Goal: Navigation & Orientation: Go to known website

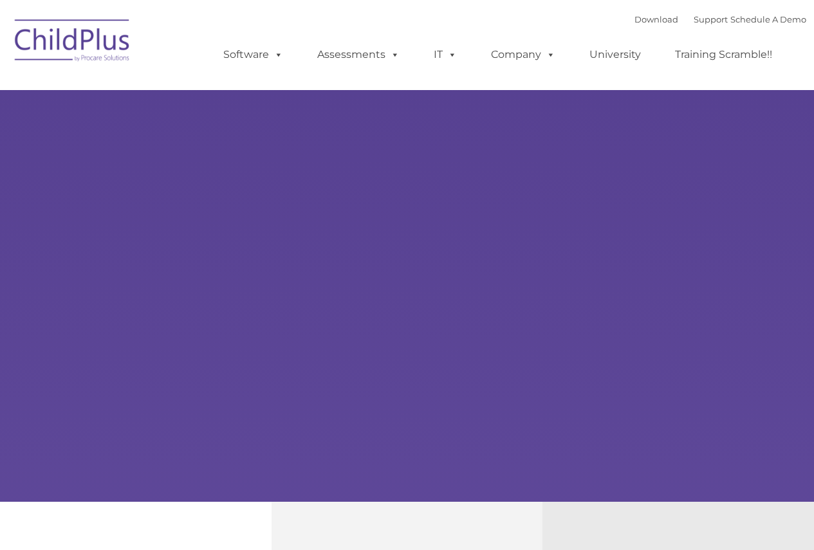
select select "MEDIUM"
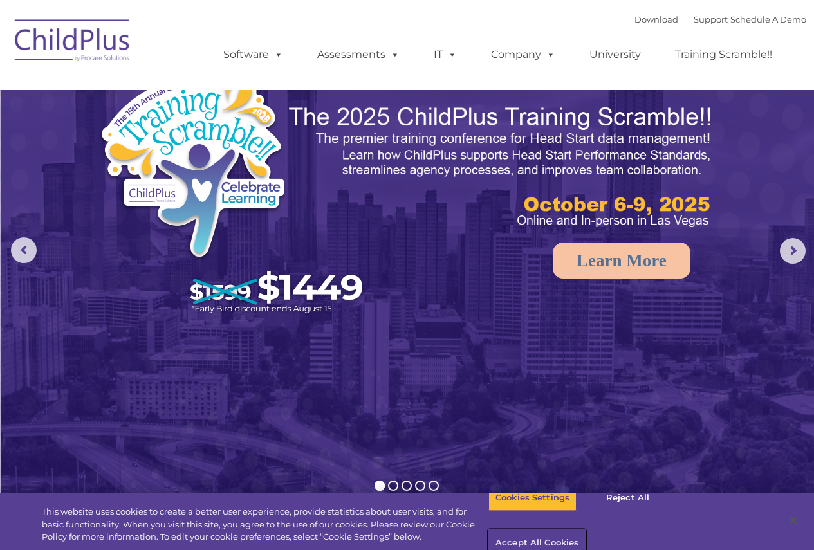
click at [585, 530] on button "Accept All Cookies" at bounding box center [536, 543] width 97 height 27
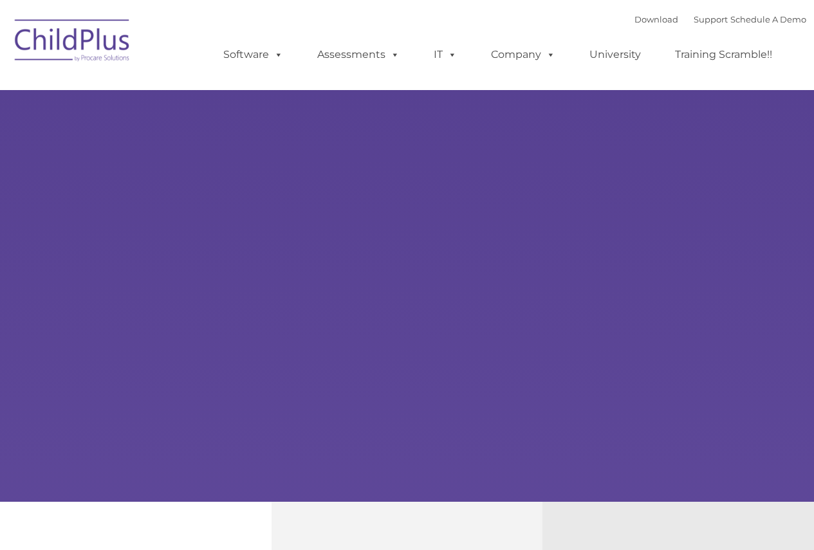
type input ""
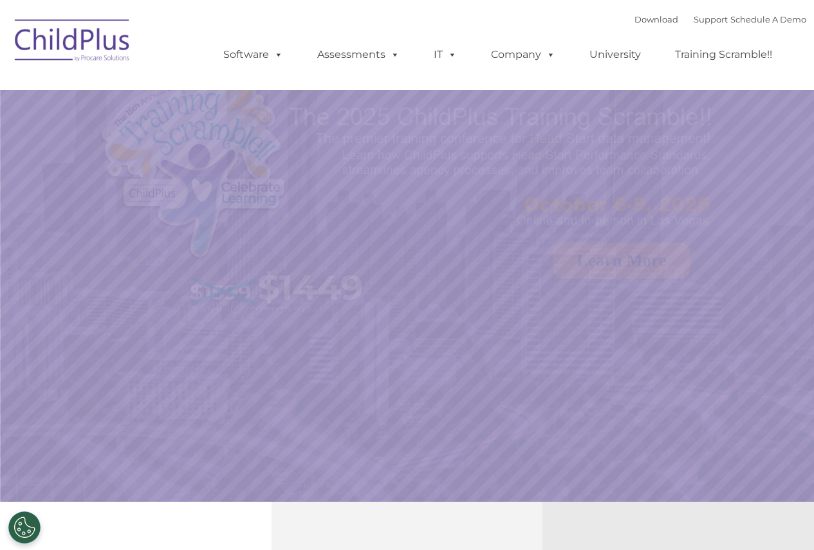
select select "MEDIUM"
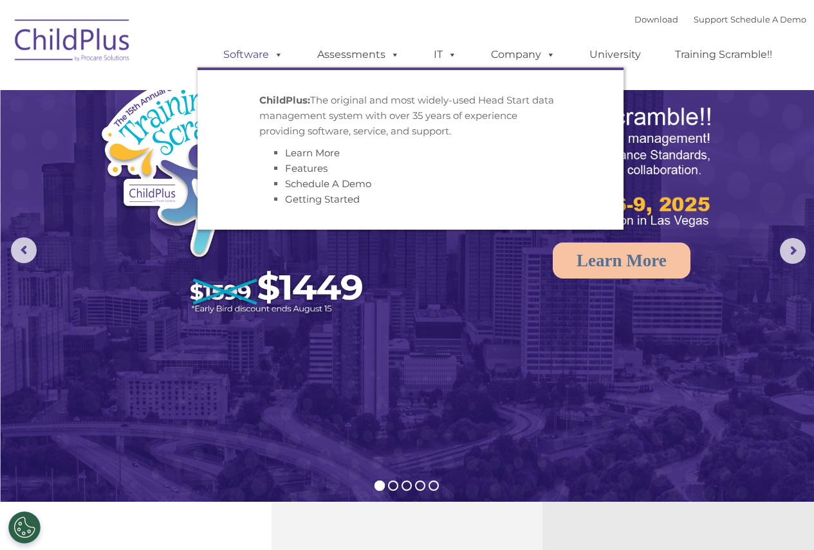
click at [276, 58] on span at bounding box center [276, 54] width 14 height 12
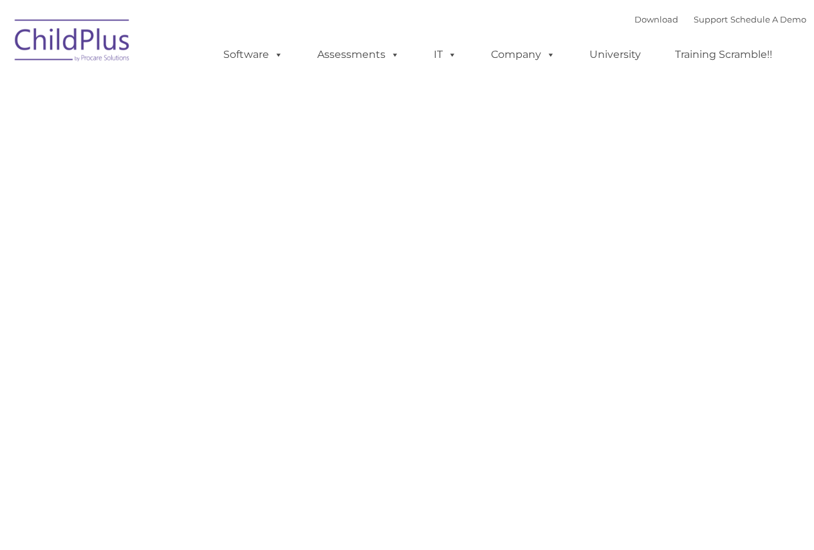
type input ""
